Goal: Task Accomplishment & Management: Manage account settings

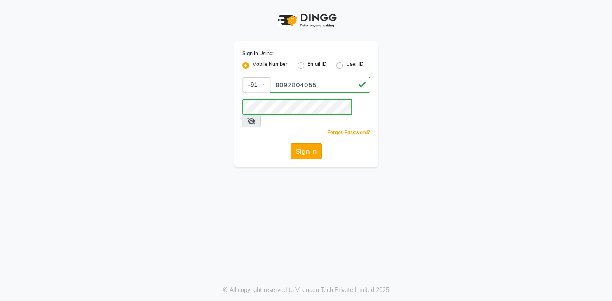
click at [300, 143] on button "Sign In" at bounding box center [305, 151] width 31 height 16
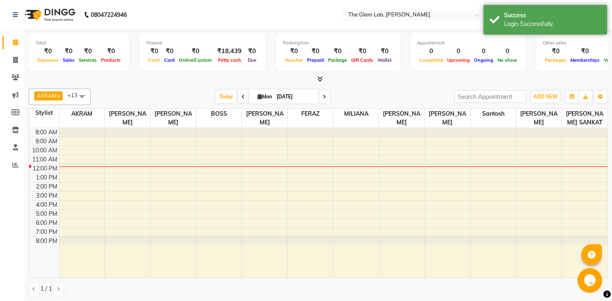
click at [238, 99] on span at bounding box center [243, 96] width 10 height 13
type input "[DATE]"
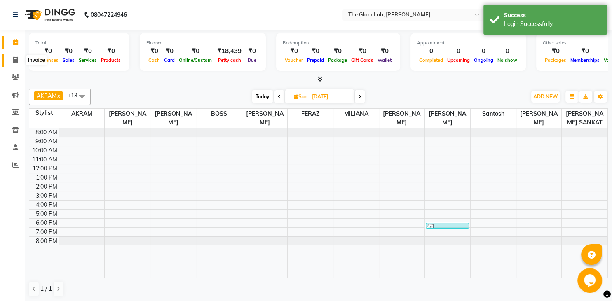
click at [15, 59] on icon at bounding box center [15, 60] width 5 height 6
select select "8277"
select select "service"
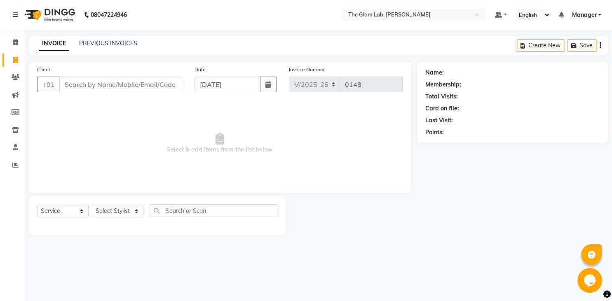
click at [127, 88] on input "Client" at bounding box center [120, 85] width 123 height 16
type input "ज"
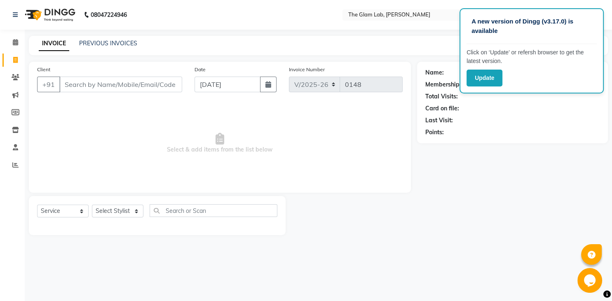
click at [108, 85] on input "Client" at bounding box center [120, 85] width 123 height 16
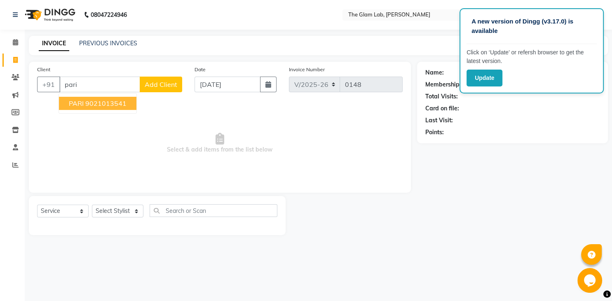
click at [105, 105] on ngb-highlight "9021013541" at bounding box center [105, 103] width 41 height 8
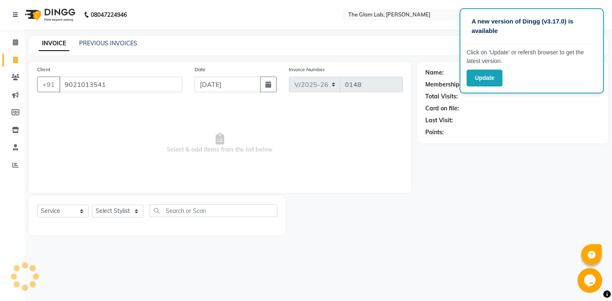
type input "9021013541"
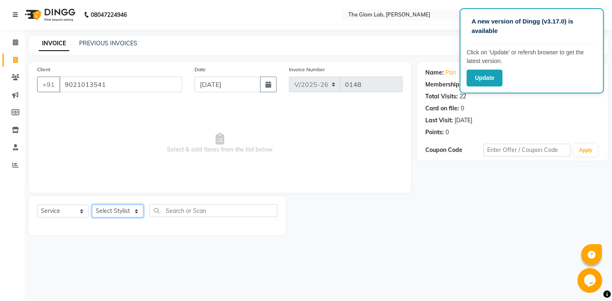
click at [92, 205] on select "Select Stylist [PERSON_NAME] [PERSON_NAME] BOSS [PERSON_NAME] FERAZ Manager [PE…" at bounding box center [117, 211] width 51 height 13
select select "79461"
click option "[PERSON_NAME]" at bounding box center [0, 0] width 0 height 0
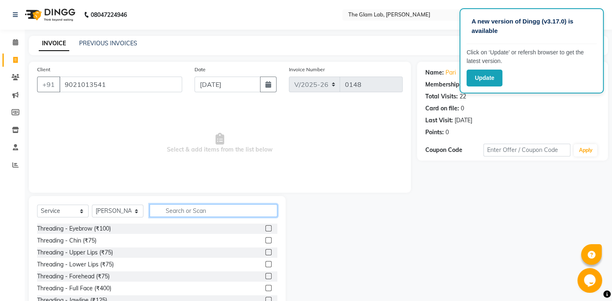
click at [175, 212] on input "text" at bounding box center [213, 210] width 128 height 13
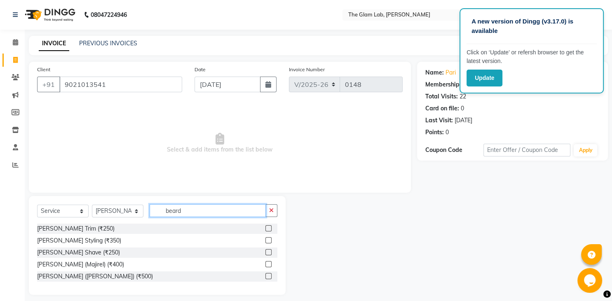
type input "beard"
click at [269, 231] on label at bounding box center [268, 228] width 6 height 6
click at [269, 231] on input "checkbox" at bounding box center [267, 228] width 5 height 5
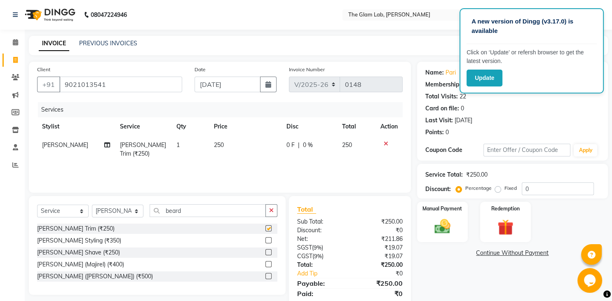
checkbox input "false"
click at [245, 147] on td "250" at bounding box center [245, 149] width 72 height 27
select select "79461"
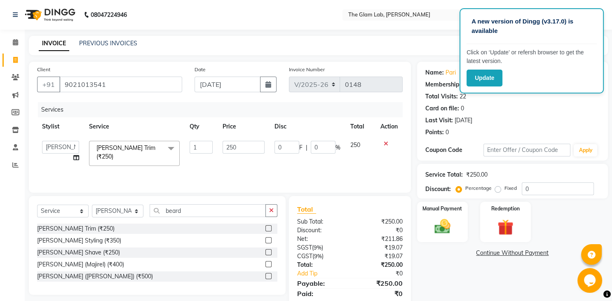
click at [245, 147] on input "250" at bounding box center [243, 147] width 42 height 13
type input "400"
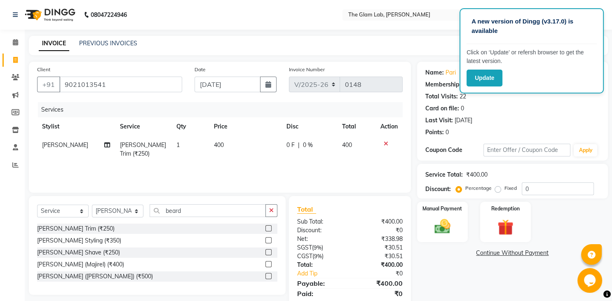
click at [129, 218] on div "Select Service Product Membership Package Voucher Prepaid Gift Card Select Styl…" at bounding box center [157, 213] width 240 height 19
click at [92, 205] on select "Select Stylist [PERSON_NAME] [PERSON_NAME] BOSS [PERSON_NAME] FERAZ Manager [PE…" at bounding box center [117, 211] width 51 height 13
select select "89546"
click option "[PERSON_NAME]" at bounding box center [0, 0] width 0 height 0
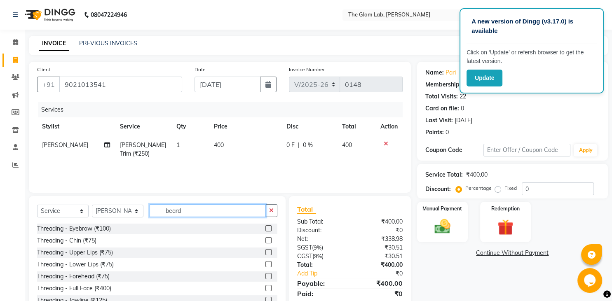
click at [202, 214] on input "beard" at bounding box center [207, 210] width 116 height 13
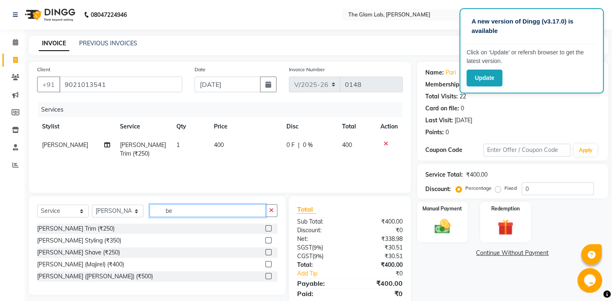
type input "b"
type input "beard"
click at [266, 231] on label at bounding box center [268, 228] width 6 height 6
click at [266, 231] on input "checkbox" at bounding box center [267, 228] width 5 height 5
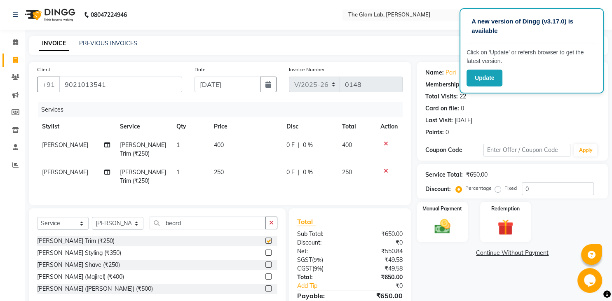
checkbox input "false"
click at [429, 236] on img at bounding box center [442, 226] width 27 height 19
click at [489, 258] on span "PayTM" at bounding box center [487, 253] width 20 height 9
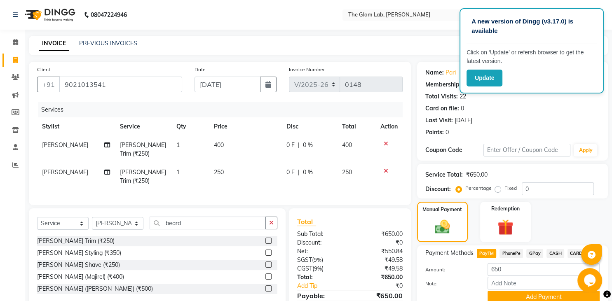
click at [266, 93] on div "Date [DATE]" at bounding box center [235, 82] width 94 height 34
click at [267, 87] on icon "button" at bounding box center [268, 84] width 6 height 7
select select "9"
select select "2025"
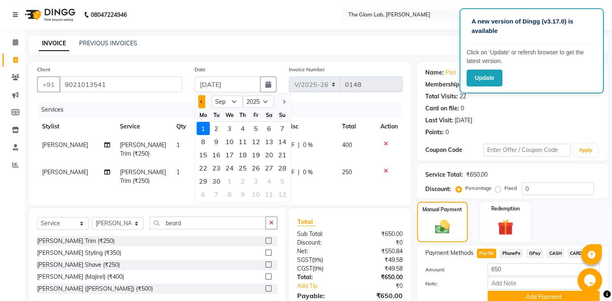
click at [200, 100] on button "Previous month" at bounding box center [201, 101] width 7 height 13
select select "8"
click at [278, 185] on div "31" at bounding box center [282, 181] width 13 height 13
type input "[DATE]"
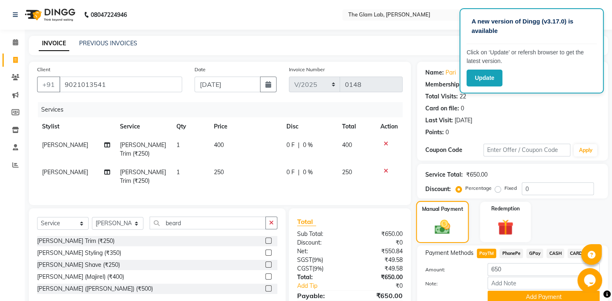
scroll to position [44, 0]
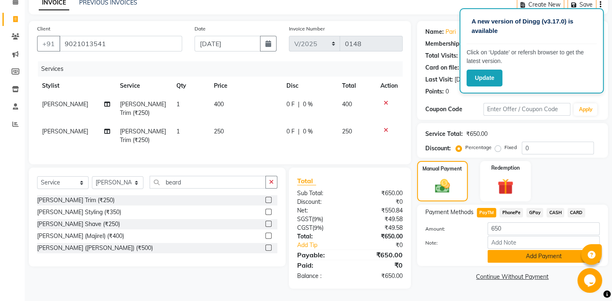
click at [514, 263] on button "Add Payment" at bounding box center [543, 256] width 112 height 13
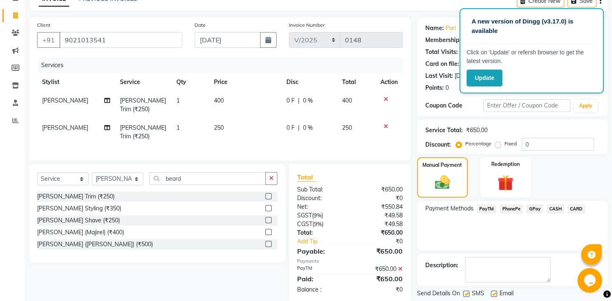
scroll to position [78, 0]
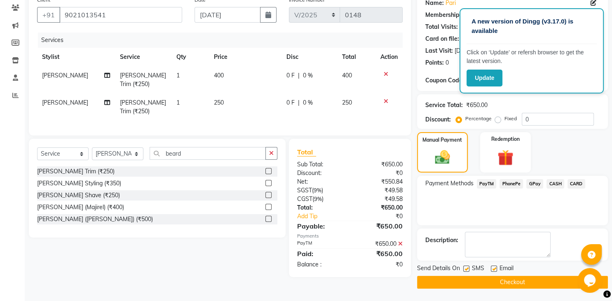
click at [493, 268] on label at bounding box center [494, 269] width 6 height 6
click at [493, 268] on input "checkbox" at bounding box center [493, 268] width 5 height 5
checkbox input "false"
click at [468, 271] on label at bounding box center [466, 269] width 6 height 6
click at [468, 271] on input "checkbox" at bounding box center [465, 268] width 5 height 5
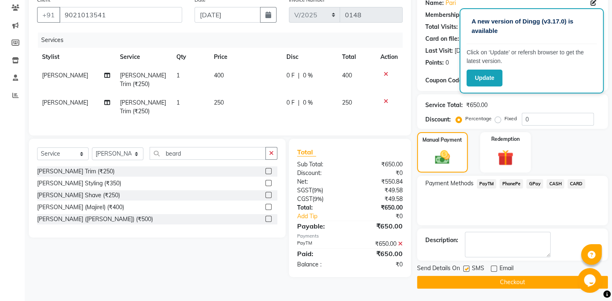
checkbox input "false"
click at [469, 280] on button "Checkout" at bounding box center [512, 282] width 191 height 13
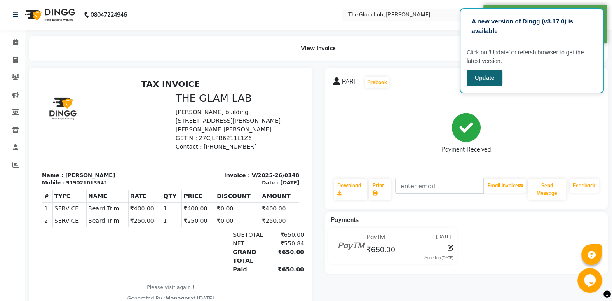
click at [479, 83] on button "Update" at bounding box center [484, 78] width 36 height 17
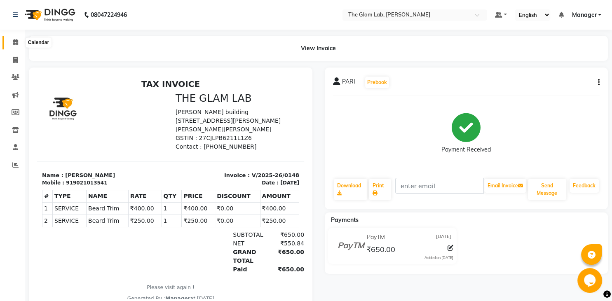
click at [14, 40] on icon at bounding box center [15, 42] width 5 height 6
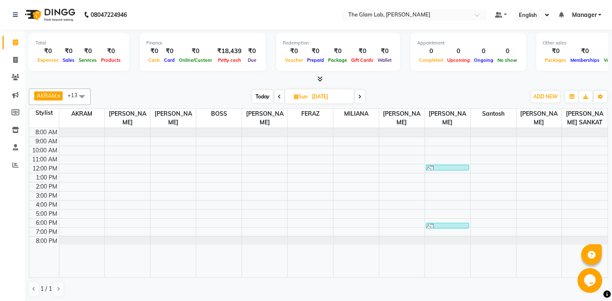
click at [265, 97] on span "Today" at bounding box center [262, 96] width 21 height 13
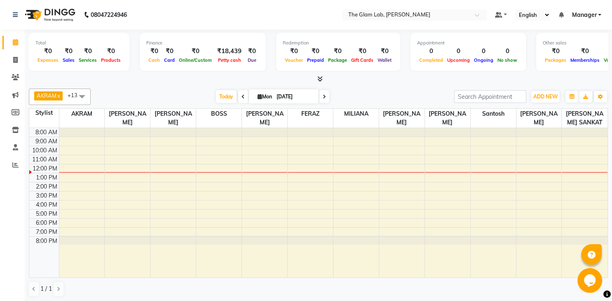
click at [238, 93] on span at bounding box center [243, 96] width 10 height 13
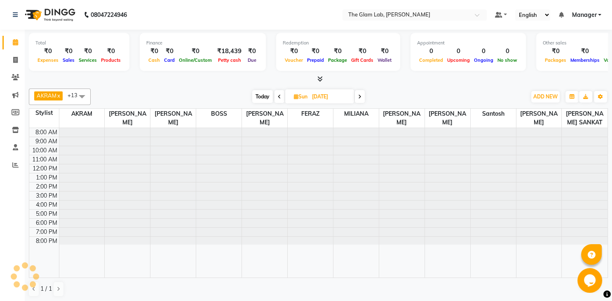
type input "[DATE]"
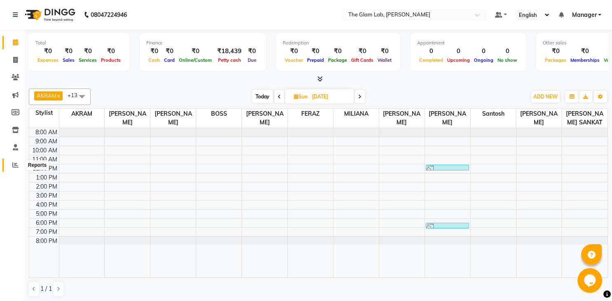
click at [15, 168] on icon at bounding box center [15, 165] width 6 height 6
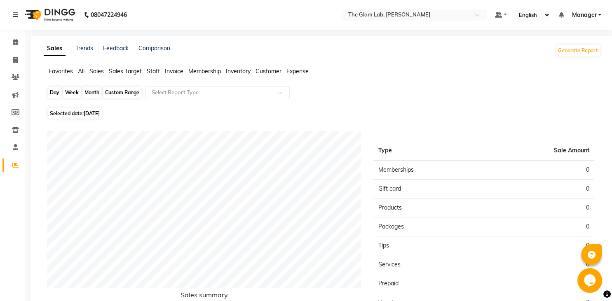
click at [50, 96] on div "Day" at bounding box center [55, 93] width 14 height 12
select select "9"
select select "2025"
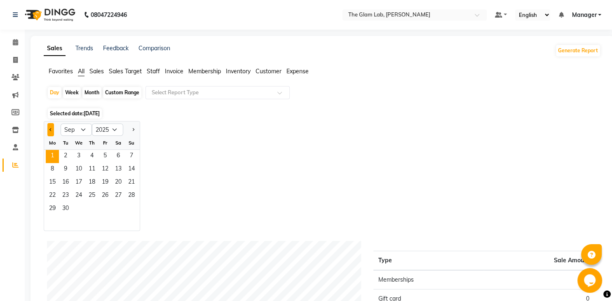
click at [50, 131] on button "Previous month" at bounding box center [50, 129] width 7 height 13
select select "8"
click at [131, 212] on span "31" at bounding box center [131, 209] width 13 height 13
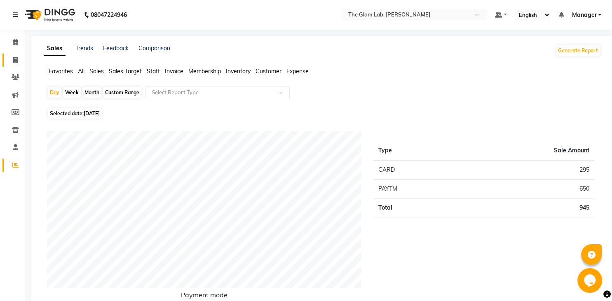
click at [15, 55] on link "Invoice" at bounding box center [12, 61] width 20 height 14
select select "service"
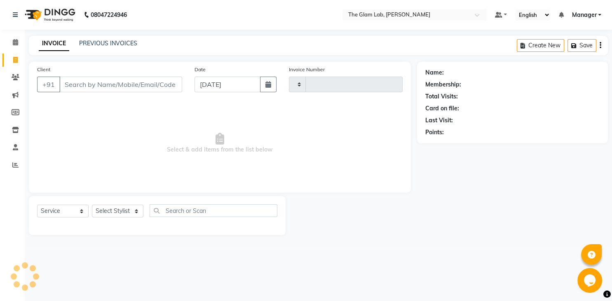
type input "0149"
select select "8277"
click at [101, 84] on input "Client" at bounding box center [120, 85] width 123 height 16
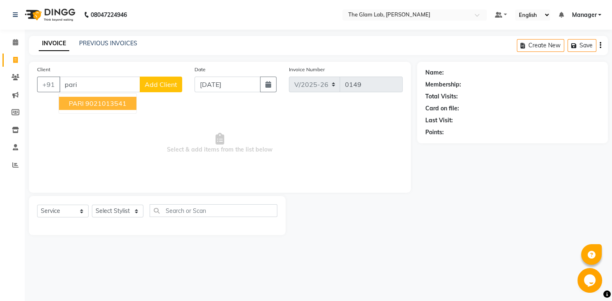
click at [113, 100] on ngb-highlight "9021013541" at bounding box center [105, 103] width 41 height 8
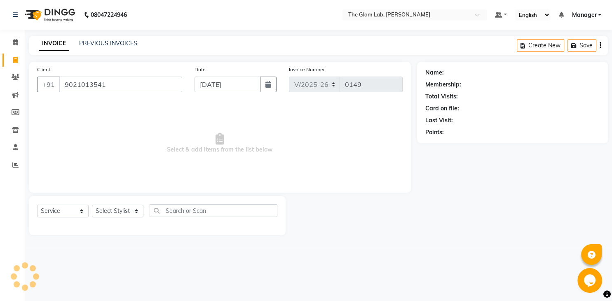
type input "9021013541"
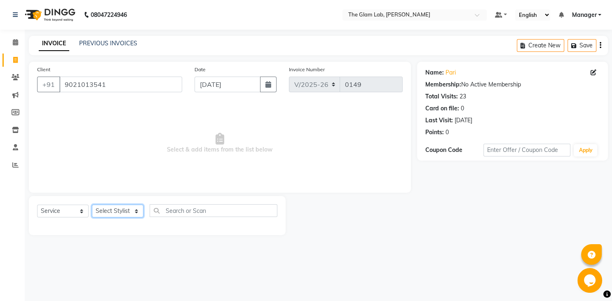
select select "89546"
click option "[PERSON_NAME]" at bounding box center [0, 0] width 0 height 0
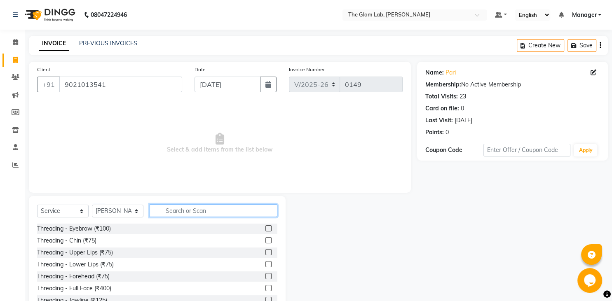
click at [178, 215] on input "text" at bounding box center [213, 210] width 128 height 13
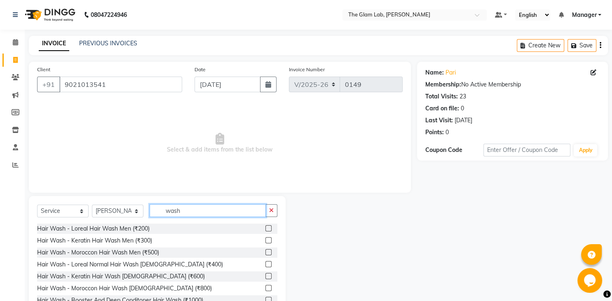
type input "wash"
click at [264, 252] on div "Hair Wash - Moroccon Hair Wash Men (₹500)" at bounding box center [157, 253] width 240 height 10
click at [266, 250] on label at bounding box center [268, 252] width 6 height 6
click at [266, 250] on input "checkbox" at bounding box center [267, 252] width 5 height 5
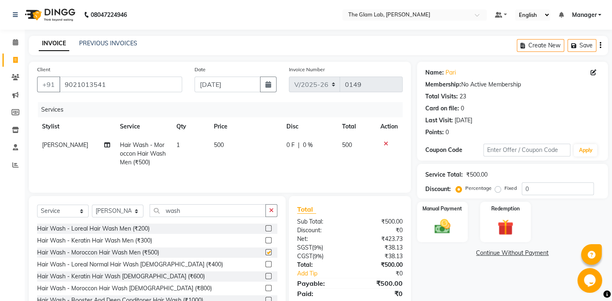
checkbox input "false"
click at [443, 236] on img at bounding box center [442, 226] width 27 height 19
click at [480, 258] on span "PayTM" at bounding box center [487, 253] width 20 height 9
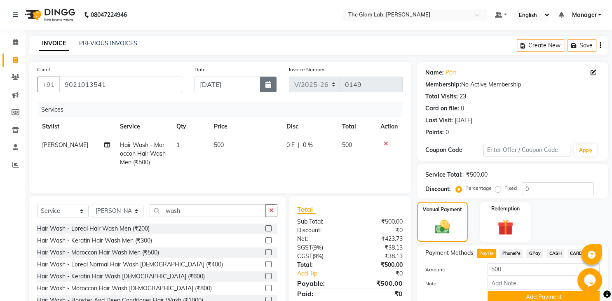
click at [271, 84] on button "button" at bounding box center [268, 85] width 16 height 16
select select "9"
select select "2025"
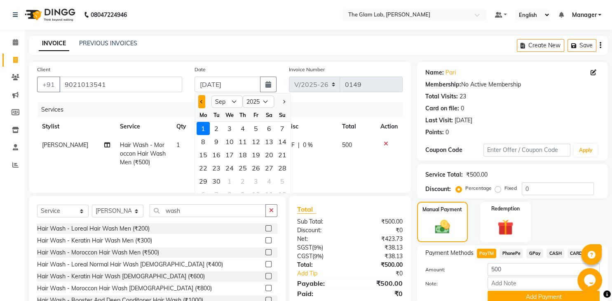
click at [200, 104] on button "Previous month" at bounding box center [201, 101] width 7 height 13
select select "8"
click at [286, 182] on div "31" at bounding box center [282, 181] width 13 height 13
type input "[DATE]"
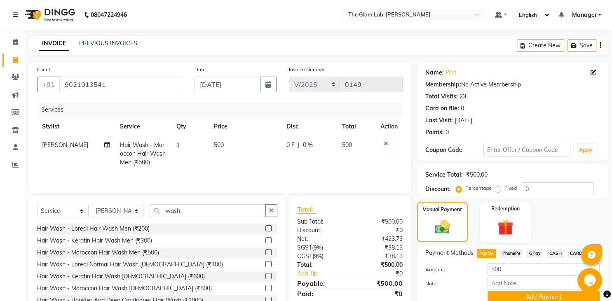
scroll to position [44, 0]
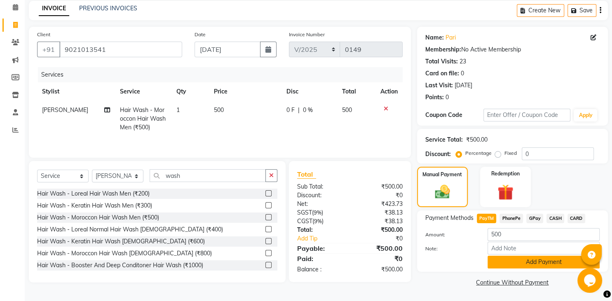
click at [521, 259] on button "Add Payment" at bounding box center [543, 262] width 112 height 13
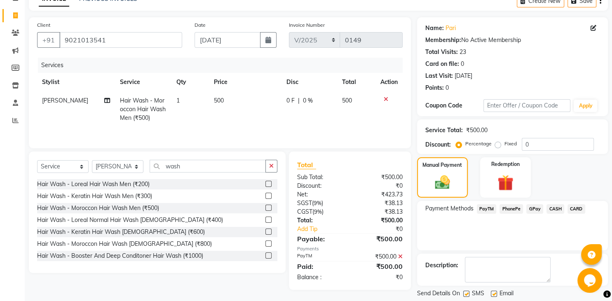
scroll to position [78, 0]
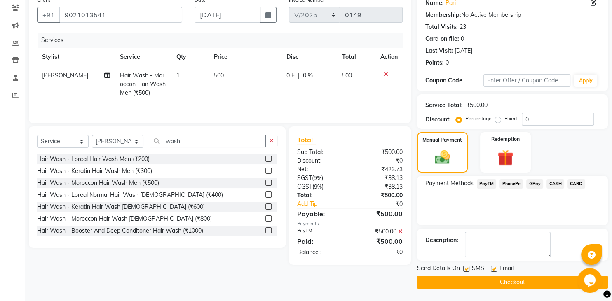
click at [496, 269] on label at bounding box center [494, 269] width 6 height 6
click at [496, 269] on input "checkbox" at bounding box center [493, 268] width 5 height 5
checkbox input "false"
click at [464, 269] on label at bounding box center [466, 269] width 6 height 6
click at [464, 269] on input "checkbox" at bounding box center [465, 268] width 5 height 5
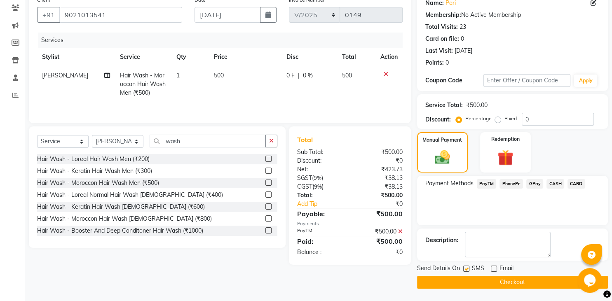
checkbox input "false"
click at [469, 281] on button "Checkout" at bounding box center [512, 282] width 191 height 13
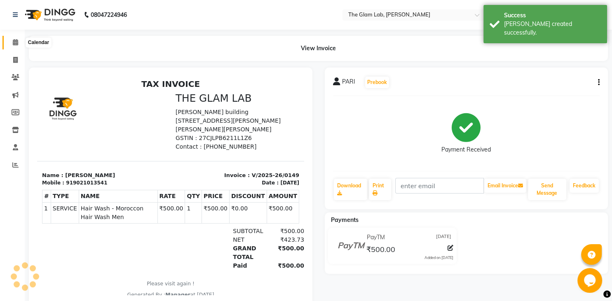
click at [14, 40] on icon at bounding box center [15, 42] width 5 height 6
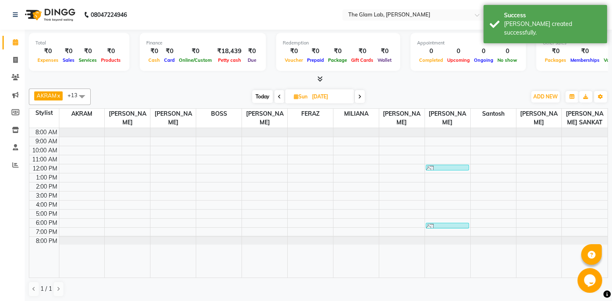
click at [265, 101] on span "Today" at bounding box center [262, 96] width 21 height 13
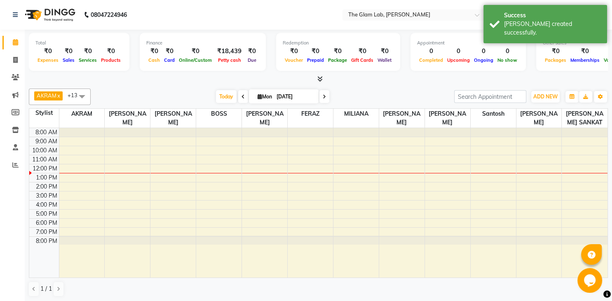
click at [241, 96] on icon at bounding box center [242, 96] width 3 height 5
type input "[DATE]"
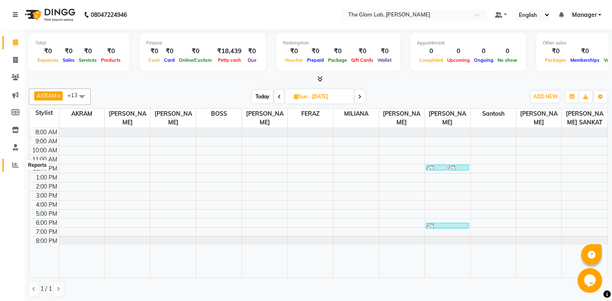
click at [12, 165] on icon at bounding box center [15, 165] width 6 height 6
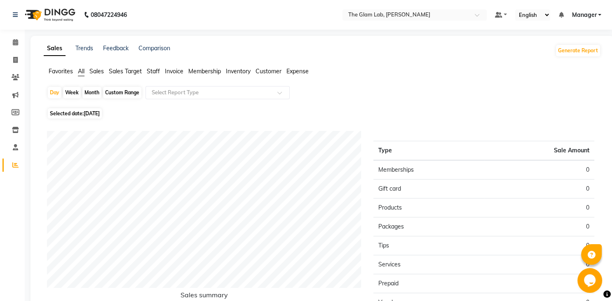
click at [131, 90] on div "Custom Range" at bounding box center [122, 93] width 38 height 12
select select "9"
select select "2025"
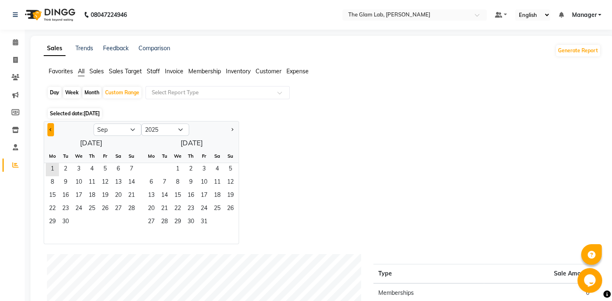
click at [50, 131] on span "Previous month" at bounding box center [50, 129] width 3 height 3
select select "8"
click at [94, 213] on span "21" at bounding box center [91, 209] width 13 height 13
click at [138, 228] on span "31" at bounding box center [131, 222] width 13 height 13
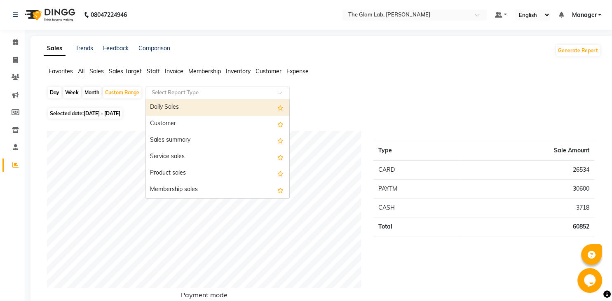
click at [277, 95] on div at bounding box center [217, 93] width 143 height 8
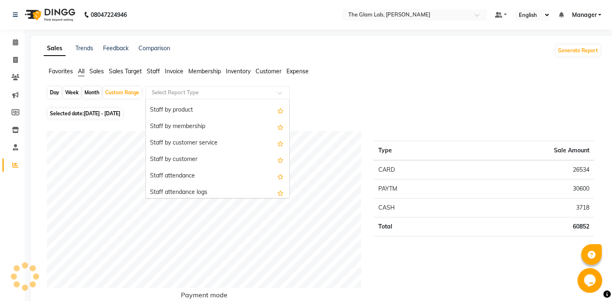
scroll to position [294, 0]
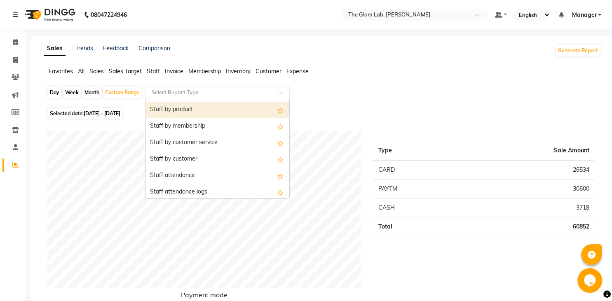
click at [194, 109] on div "Staff by product" at bounding box center [217, 110] width 143 height 16
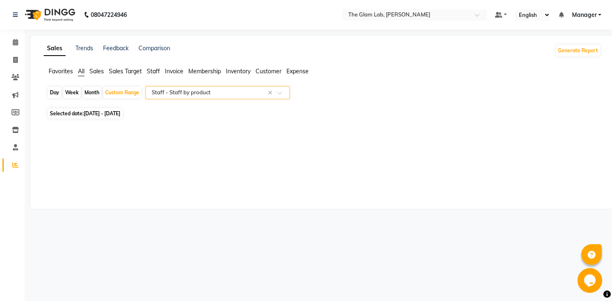
select select "csv"
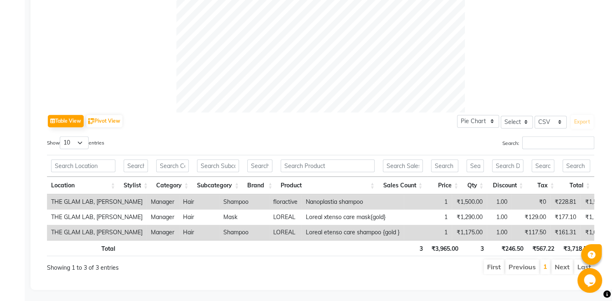
scroll to position [0, 0]
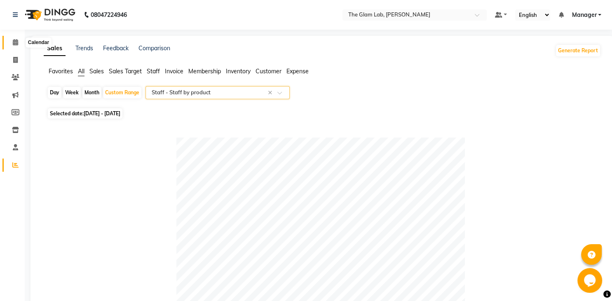
click at [18, 42] on icon at bounding box center [15, 42] width 5 height 6
